Goal: Task Accomplishment & Management: Use online tool/utility

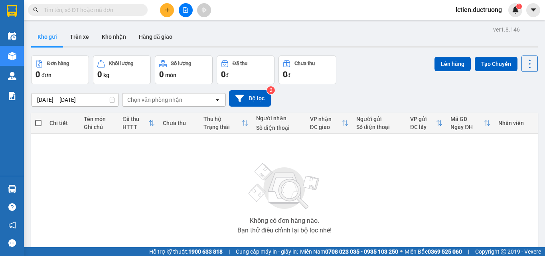
paste input "0987327829"
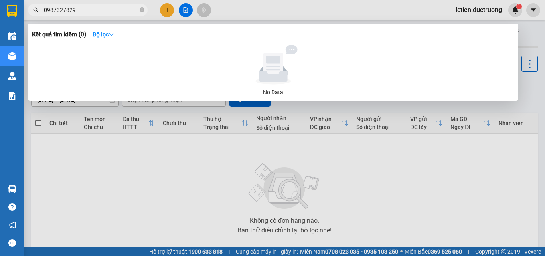
click at [77, 12] on input "0987327829" at bounding box center [91, 10] width 94 height 9
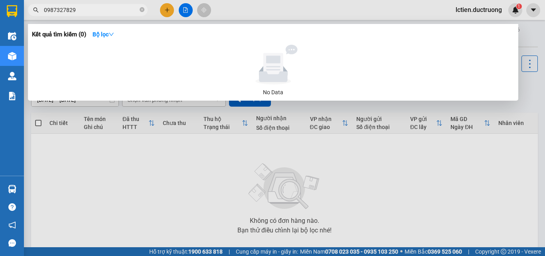
click at [77, 12] on input "0987327829" at bounding box center [91, 10] width 94 height 9
click at [94, 3] on div at bounding box center [272, 128] width 545 height 256
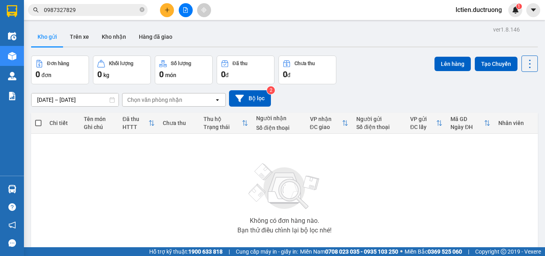
click at [87, 9] on input "0987327829" at bounding box center [91, 10] width 94 height 9
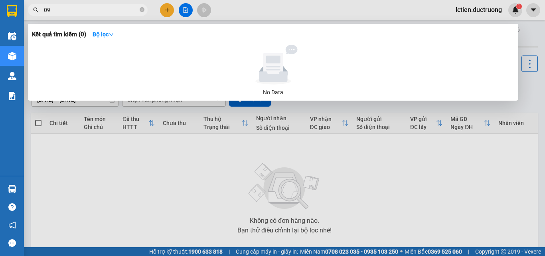
type input "0"
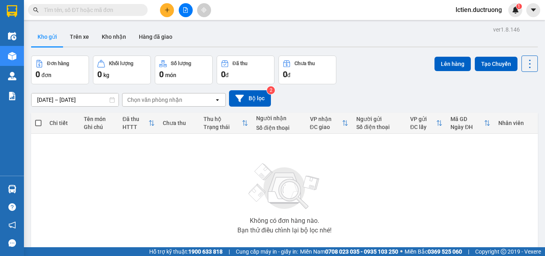
paste input "0941922326"
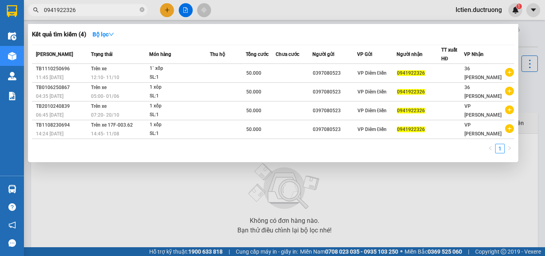
type input "0941922326"
